Goal: Task Accomplishment & Management: Use online tool/utility

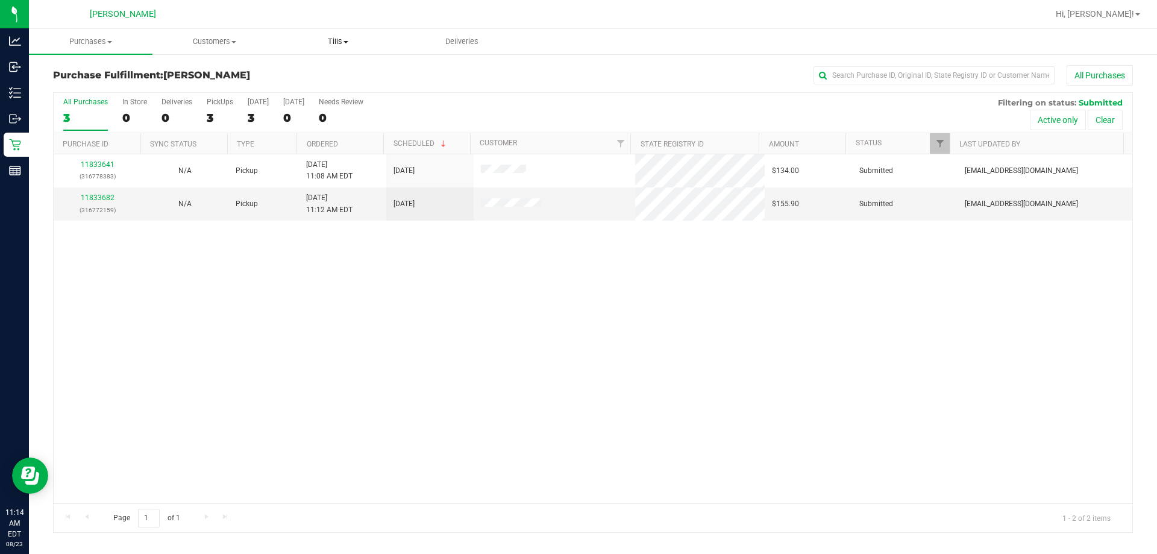
click at [355, 39] on span "Tills" at bounding box center [338, 41] width 122 height 11
click at [327, 74] on span "Manage tills" at bounding box center [316, 72] width 81 height 10
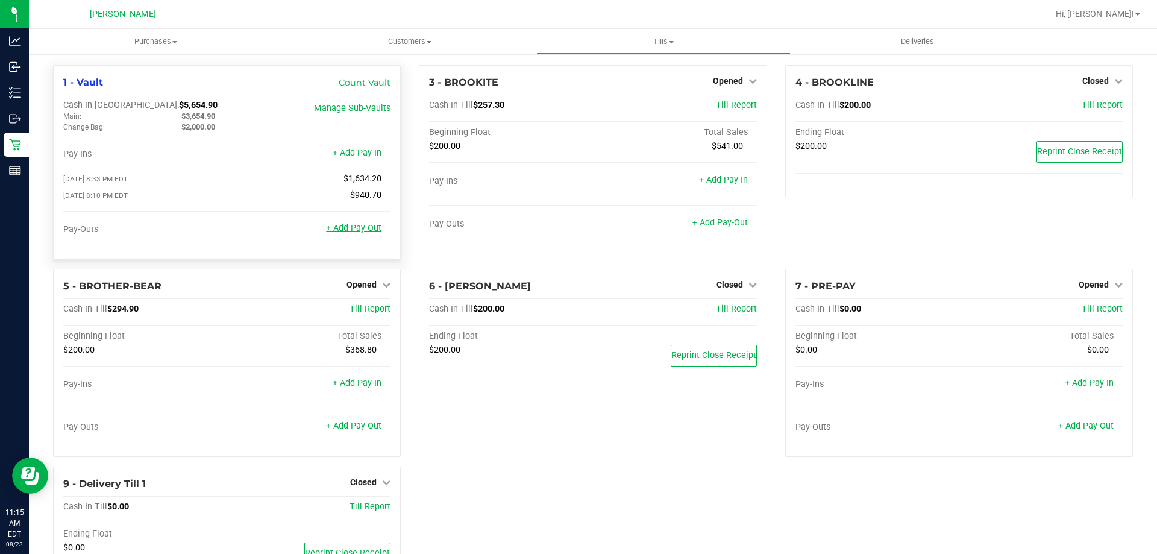
click at [363, 230] on link "+ Add Pay-Out" at bounding box center [353, 228] width 55 height 10
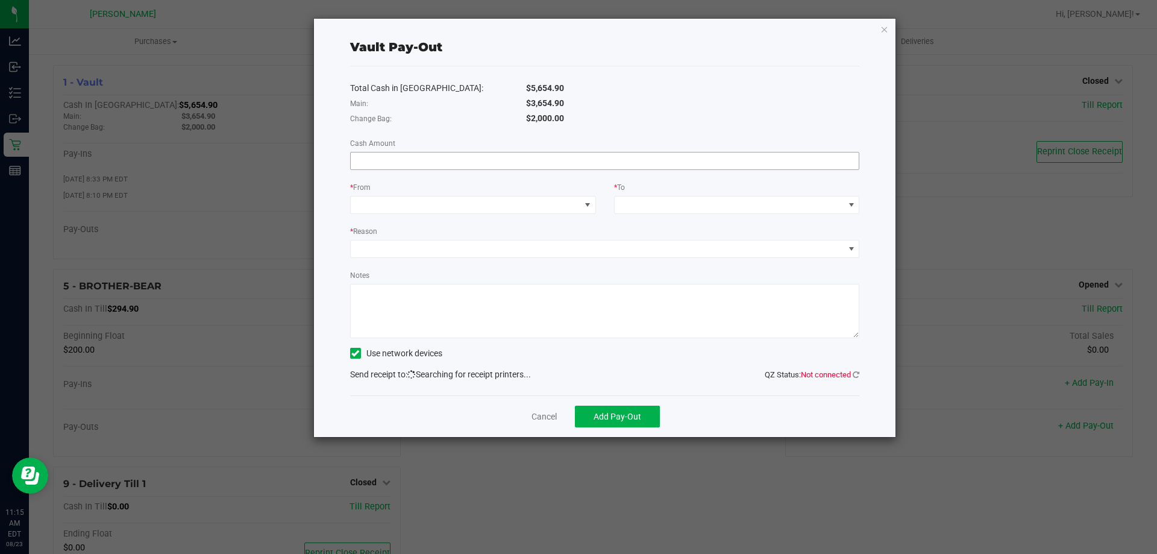
click at [454, 164] on input at bounding box center [605, 160] width 509 height 17
type input "$3,654.90"
click at [469, 200] on span at bounding box center [466, 204] width 230 height 17
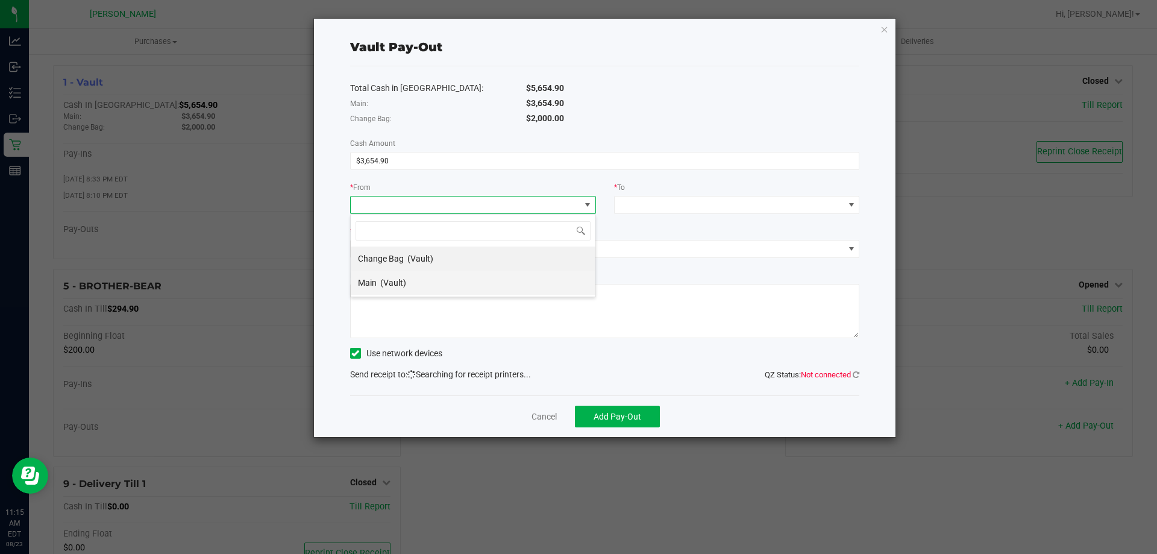
click at [395, 283] on span "(Vault)" at bounding box center [393, 283] width 26 height 10
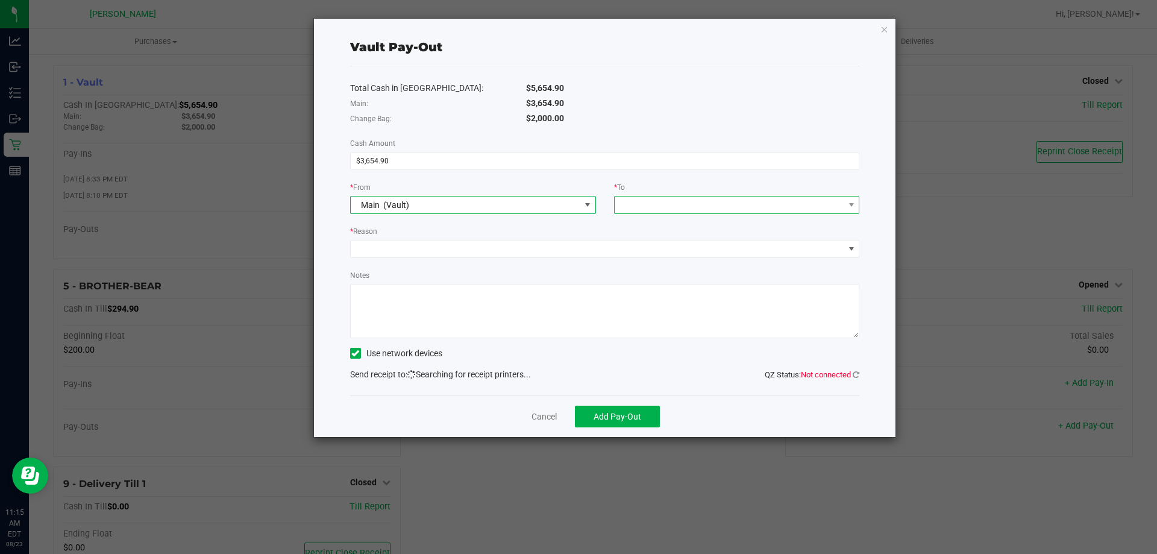
click at [678, 202] on span at bounding box center [730, 204] width 230 height 17
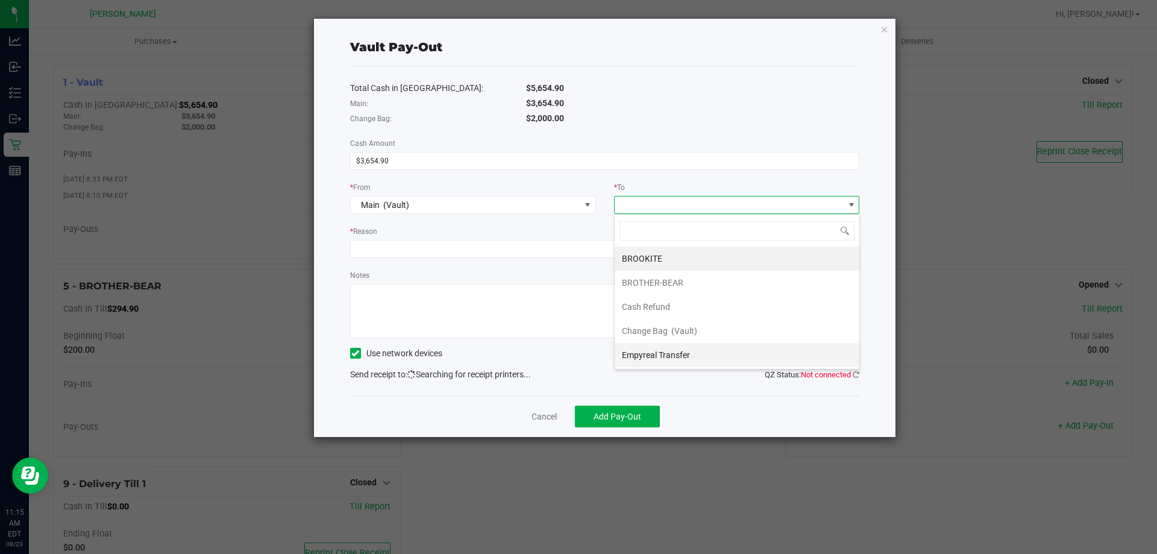
click at [680, 358] on span "Empyreal Transfer" at bounding box center [656, 355] width 68 height 10
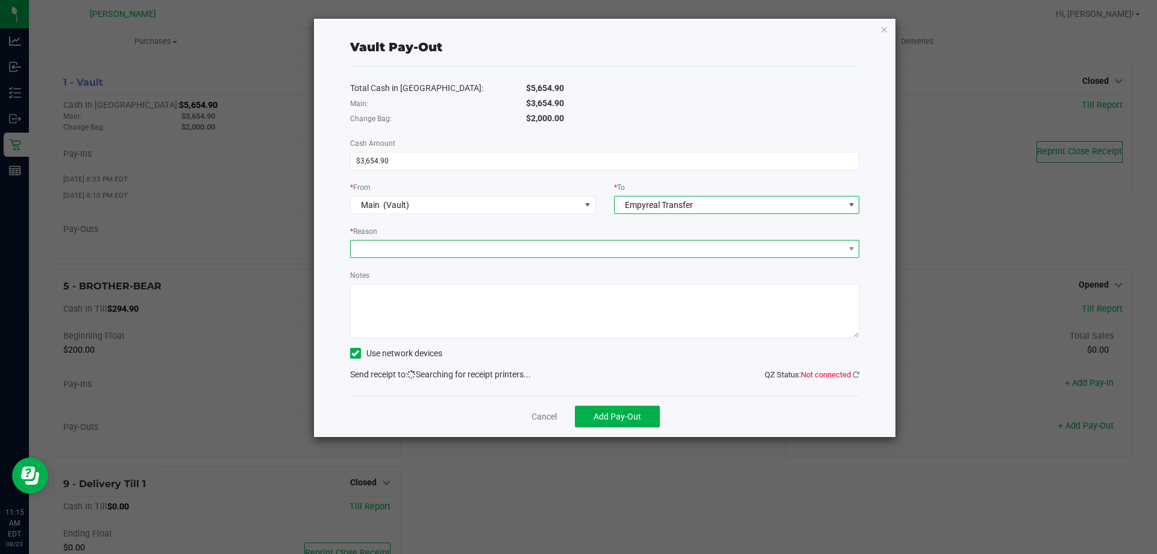
click at [556, 255] on span at bounding box center [597, 248] width 493 height 17
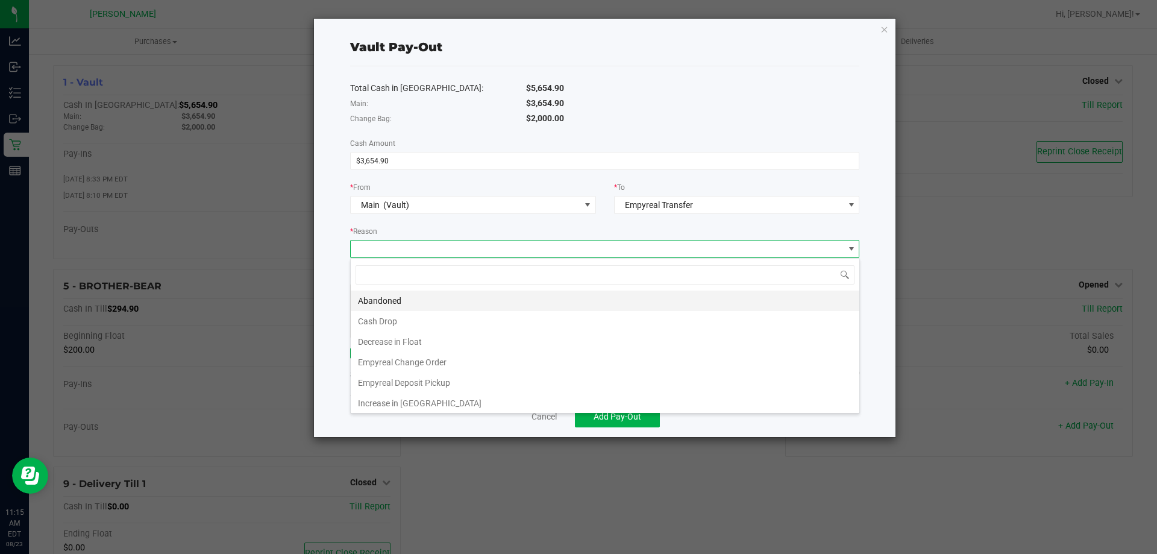
scroll to position [18, 509]
click at [454, 376] on li "Empyreal Deposit Pickup" at bounding box center [605, 382] width 509 height 20
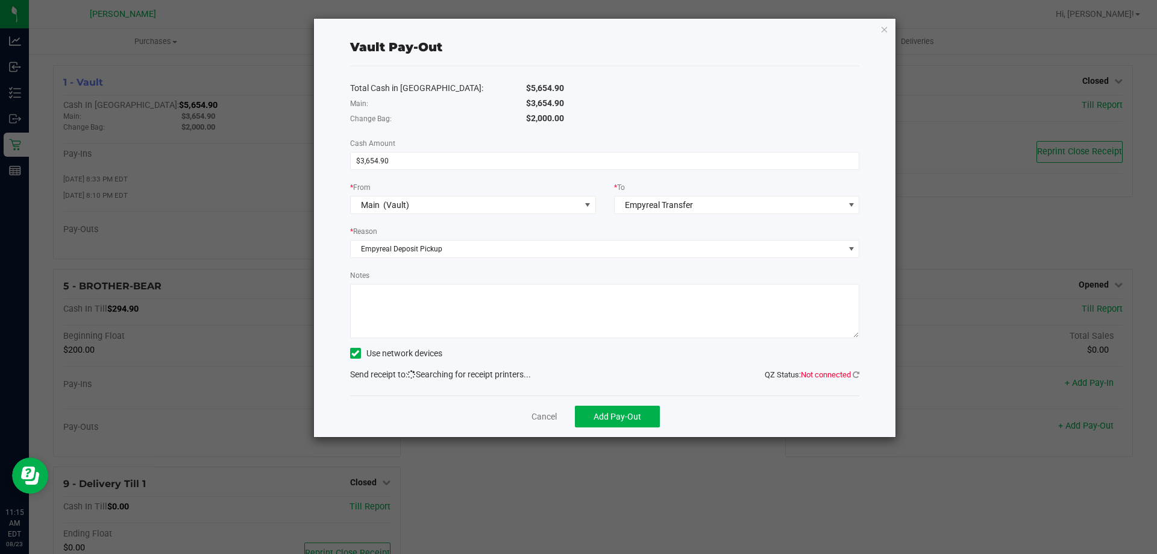
click at [513, 321] on textarea "Notes" at bounding box center [605, 311] width 510 height 54
click at [853, 378] on link at bounding box center [856, 374] width 7 height 9
click at [860, 375] on div "Vault Pay-Out Total Cash in Vault: $5,654.90 Main: $3,654.90 Change Bag: $2,000…" at bounding box center [605, 228] width 582 height 418
click at [854, 375] on icon at bounding box center [856, 375] width 7 height 8
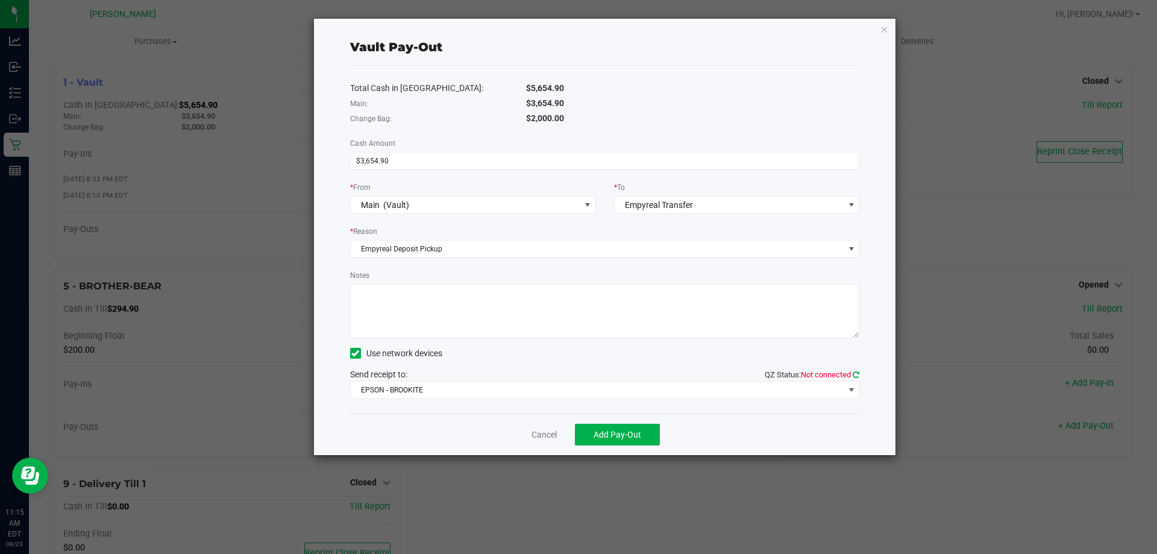
click at [856, 377] on icon at bounding box center [856, 375] width 7 height 8
click at [798, 393] on span "EPSON - BROOKITE" at bounding box center [597, 389] width 493 height 17
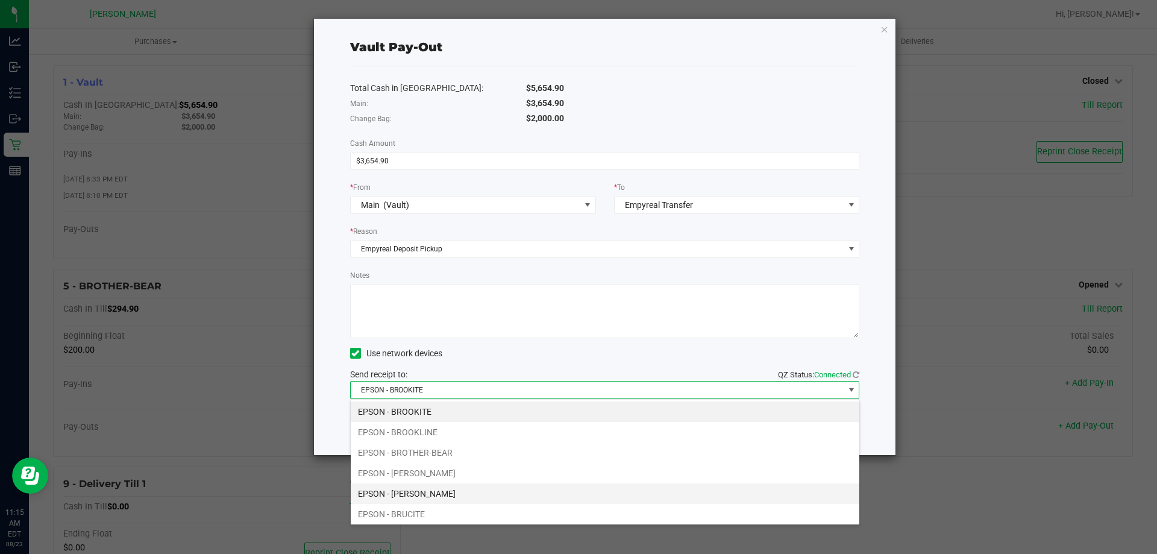
click at [426, 490] on li "EPSON - [PERSON_NAME]" at bounding box center [605, 493] width 509 height 20
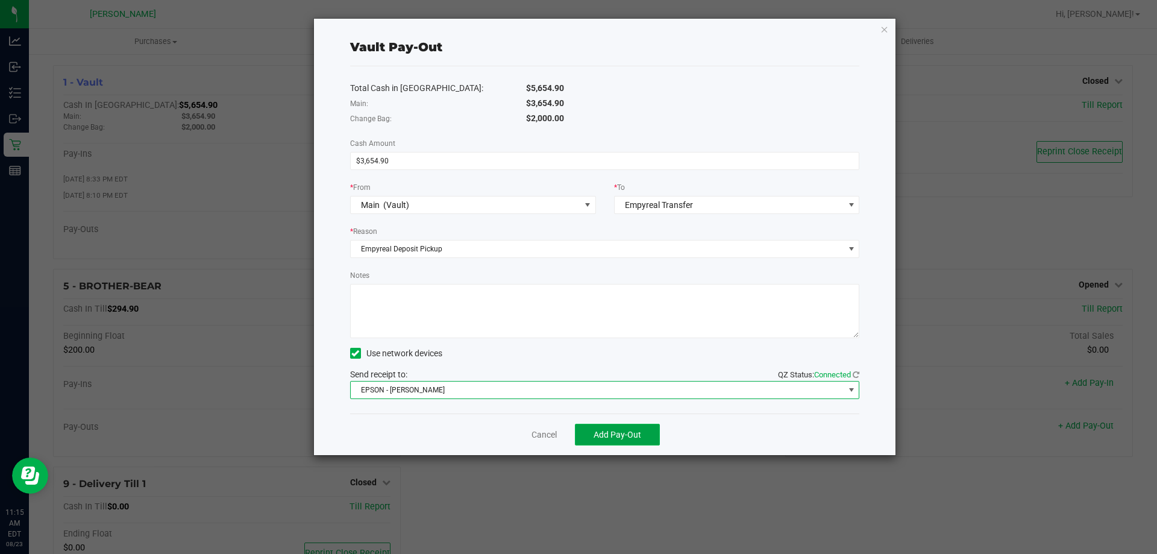
click at [634, 431] on span "Add Pay-Out" at bounding box center [617, 435] width 48 height 10
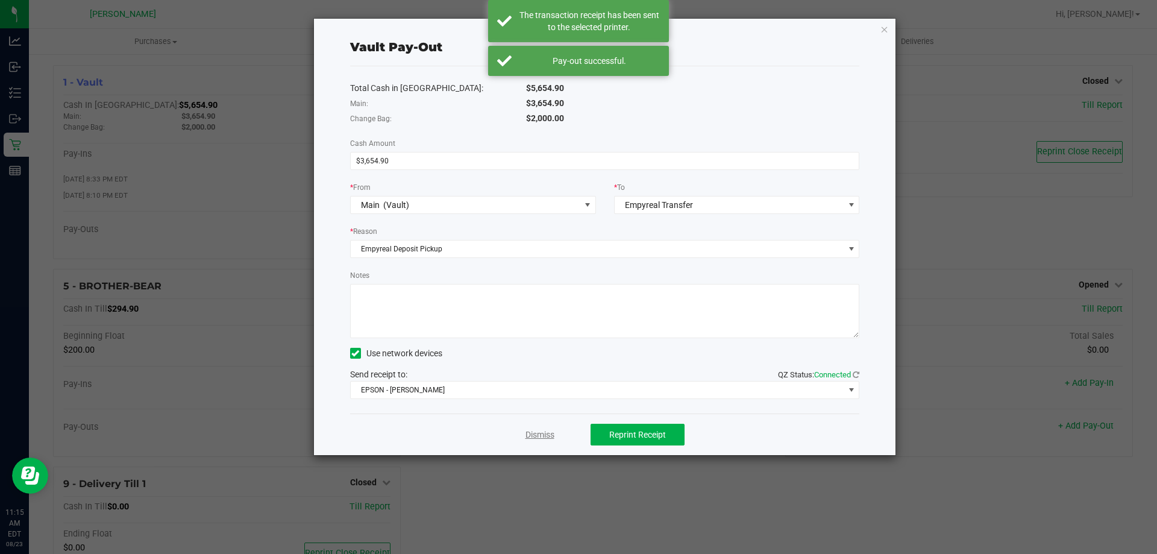
click at [551, 434] on link "Dismiss" at bounding box center [539, 434] width 29 height 13
